Goal: Find specific page/section: Find specific page/section

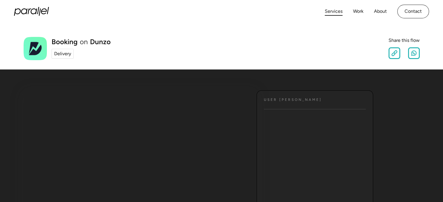
click at [332, 10] on link "Services" at bounding box center [334, 11] width 18 height 8
click at [65, 54] on div "Delivery" at bounding box center [62, 53] width 17 height 7
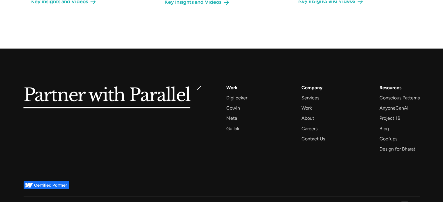
scroll to position [767, 0]
